Goal: Browse casually

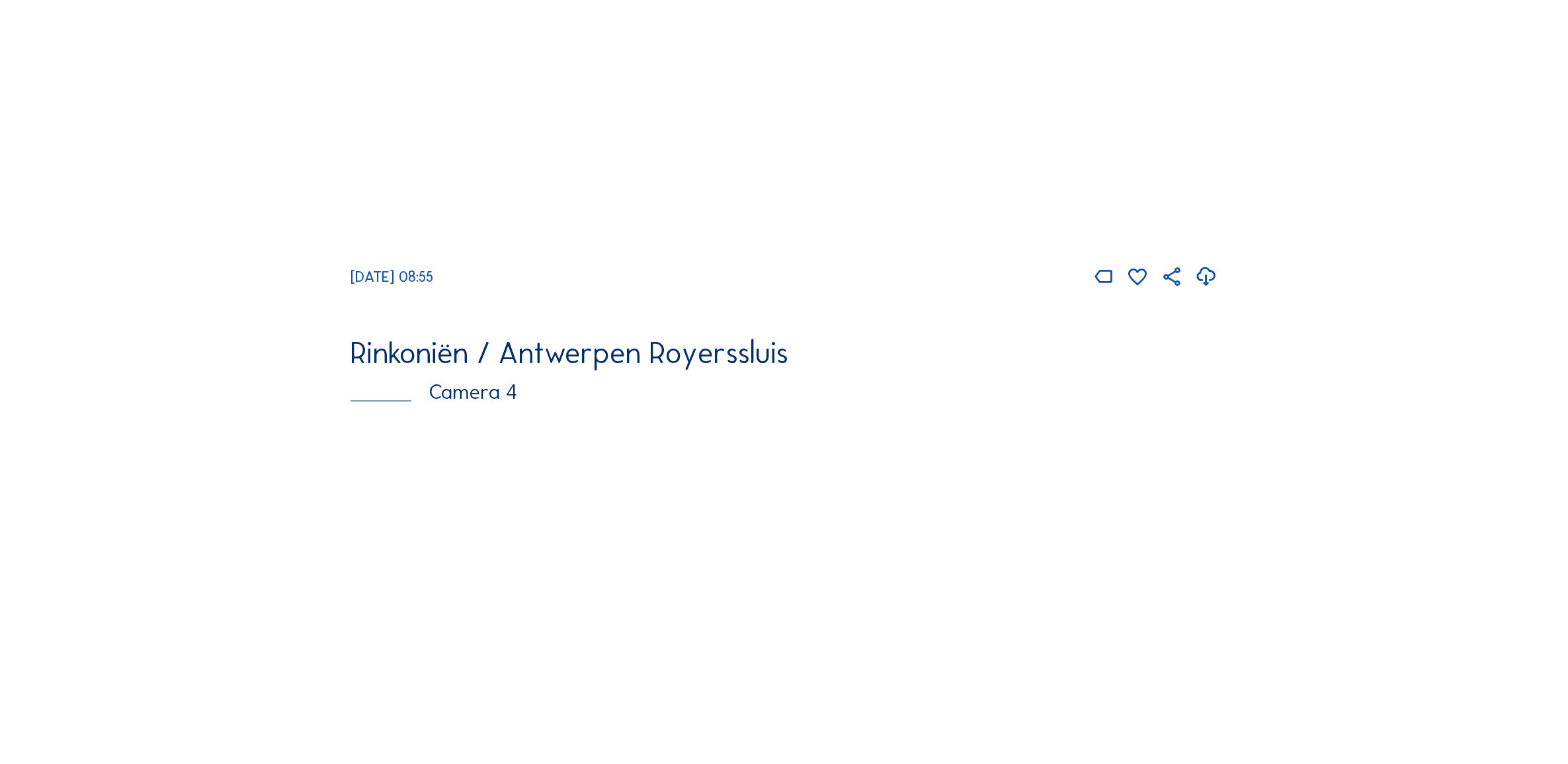
scroll to position [2785, 0]
